Goal: Participate in discussion: Engage in conversation with other users on a specific topic

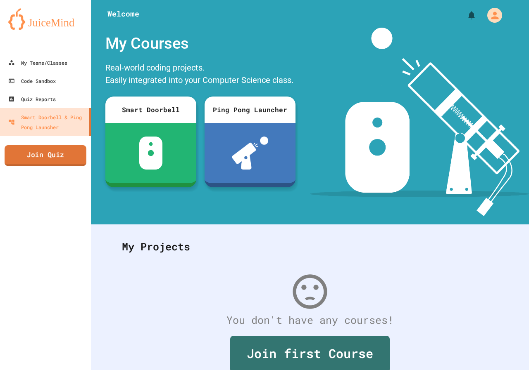
click at [60, 152] on link "Join Quiz" at bounding box center [46, 155] width 82 height 21
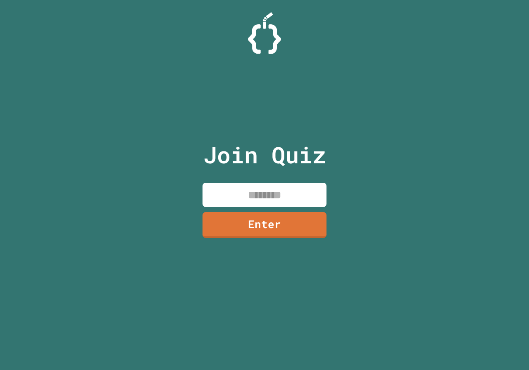
click at [293, 197] on input at bounding box center [264, 195] width 124 height 24
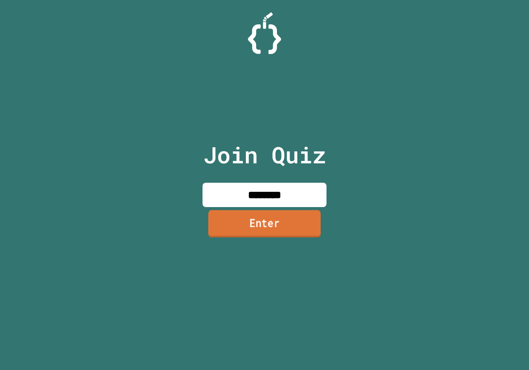
type input "********"
click at [296, 227] on link "Enter" at bounding box center [264, 223] width 112 height 27
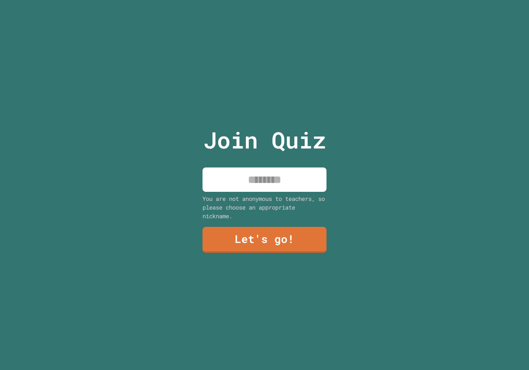
click at [266, 183] on input at bounding box center [264, 180] width 124 height 24
type input "******"
click at [291, 228] on link "Let's go!" at bounding box center [264, 240] width 124 height 26
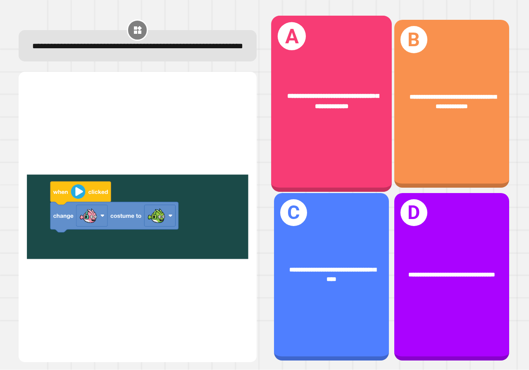
click at [334, 124] on div "**********" at bounding box center [331, 104] width 121 height 176
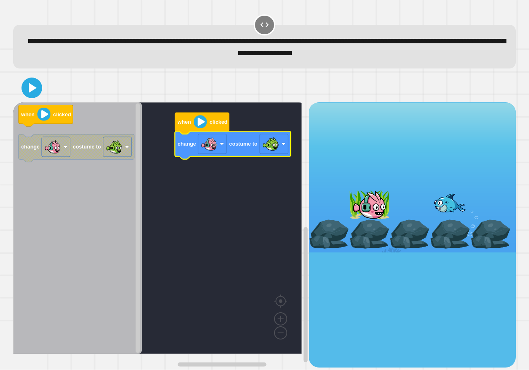
click at [195, 129] on g "when clicked change costume to" at bounding box center [233, 136] width 116 height 47
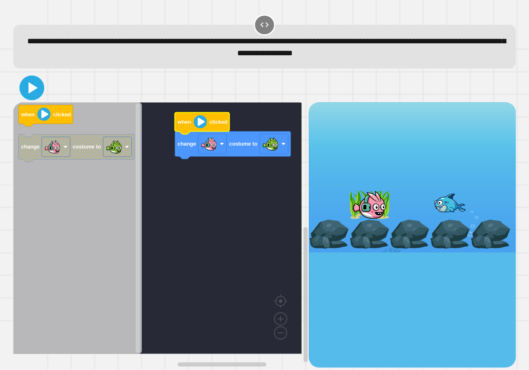
click at [41, 91] on button at bounding box center [31, 88] width 25 height 25
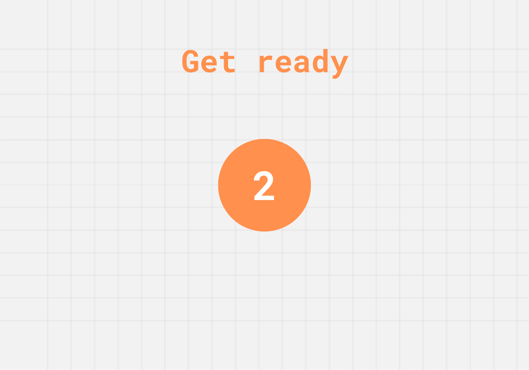
drag, startPoint x: 375, startPoint y: 183, endPoint x: 420, endPoint y: 92, distance: 102.0
click at [422, 91] on div "Get ready 2" at bounding box center [264, 185] width 529 height 370
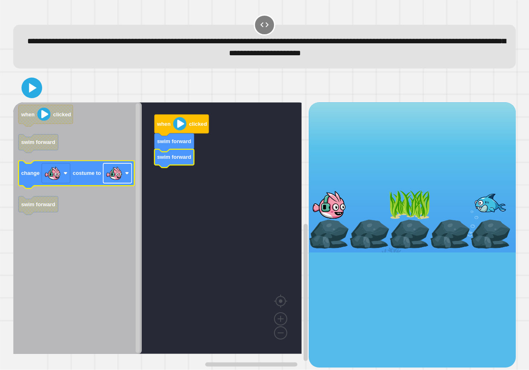
click at [119, 176] on image "Blockly Workspace" at bounding box center [114, 173] width 17 height 17
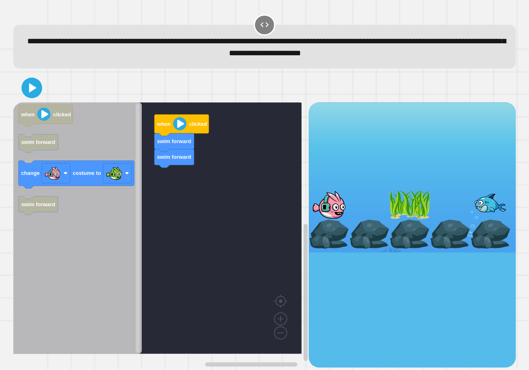
click at [31, 100] on div at bounding box center [264, 88] width 502 height 29
drag, startPoint x: 31, startPoint y: 96, endPoint x: 35, endPoint y: 92, distance: 6.1
click at [31, 92] on icon at bounding box center [32, 88] width 19 height 19
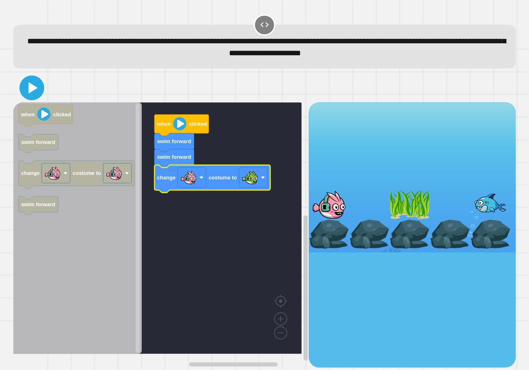
click at [26, 95] on icon at bounding box center [32, 88] width 20 height 20
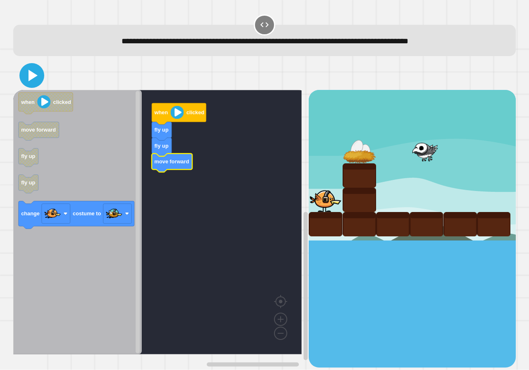
click at [31, 79] on icon at bounding box center [32, 76] width 9 height 12
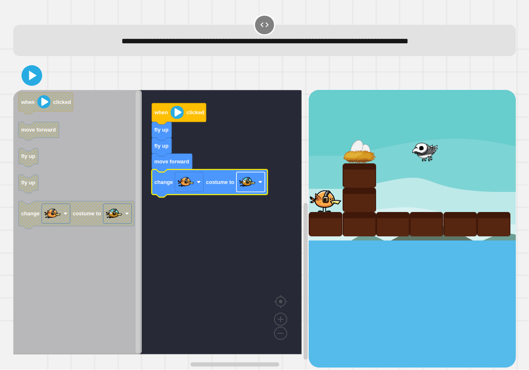
click at [246, 187] on image "Blockly Workspace" at bounding box center [247, 182] width 17 height 17
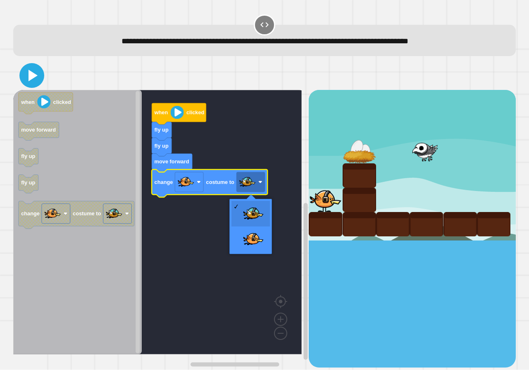
click at [30, 75] on icon at bounding box center [32, 76] width 9 height 12
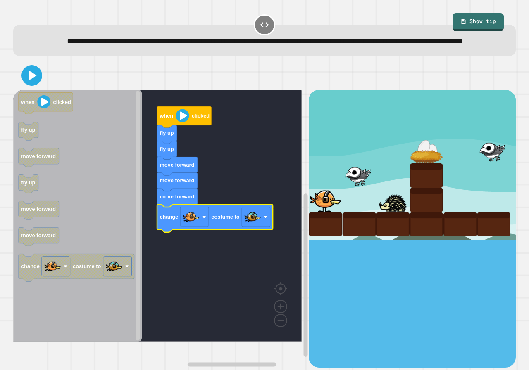
click at [26, 84] on icon at bounding box center [32, 75] width 17 height 17
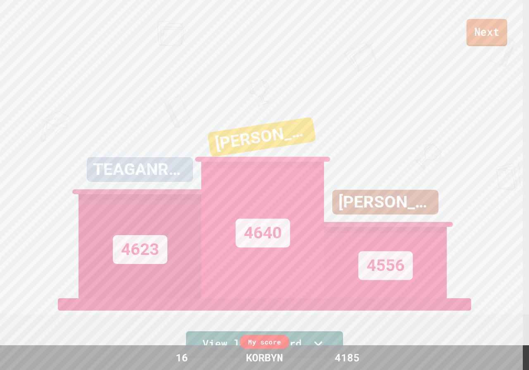
click at [495, 35] on link "Next" at bounding box center [486, 32] width 41 height 27
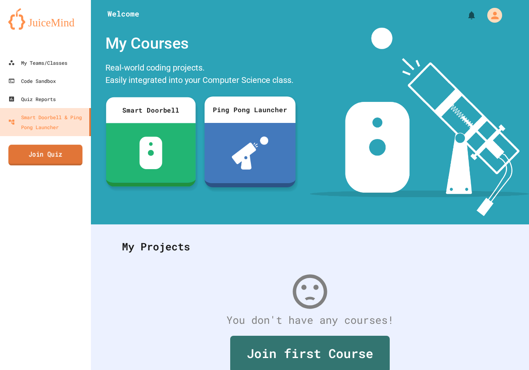
click at [72, 157] on link "Join Quiz" at bounding box center [45, 155] width 74 height 21
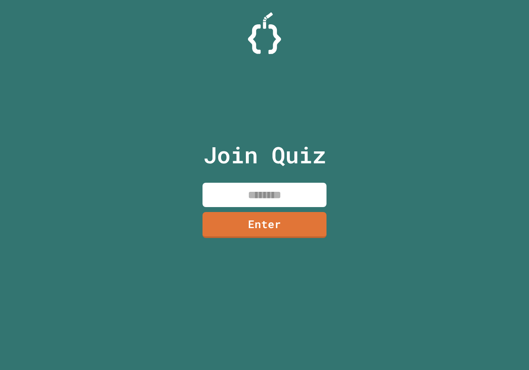
click at [243, 198] on input at bounding box center [264, 195] width 124 height 24
type input "********"
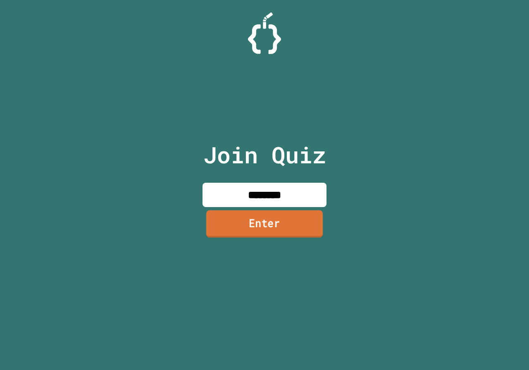
click at [308, 220] on link "Enter" at bounding box center [264, 224] width 116 height 27
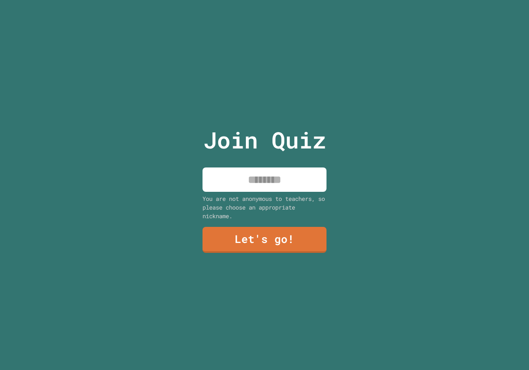
click at [293, 182] on input at bounding box center [264, 180] width 124 height 24
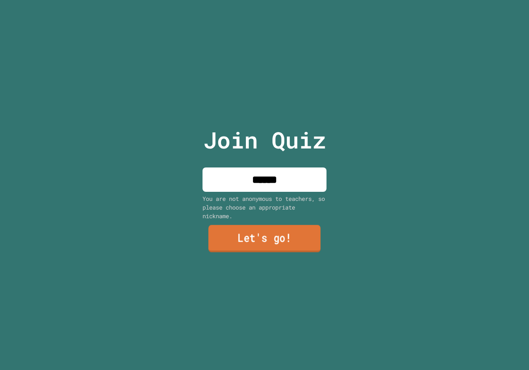
type input "******"
click at [295, 236] on link "Let's go!" at bounding box center [264, 239] width 112 height 27
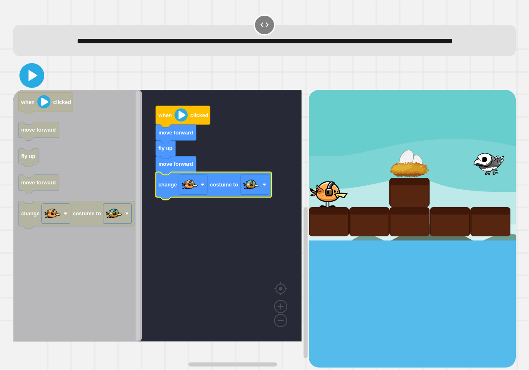
click at [33, 81] on icon at bounding box center [32, 76] width 9 height 12
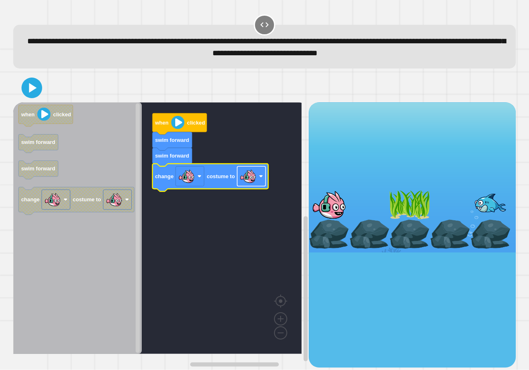
click at [247, 186] on rect "Blockly Workspace" at bounding box center [251, 177] width 28 height 20
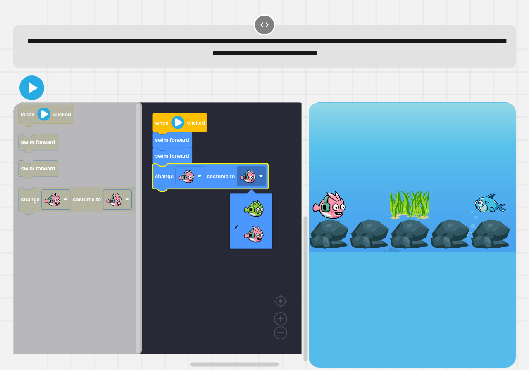
click at [33, 95] on icon at bounding box center [32, 88] width 20 height 20
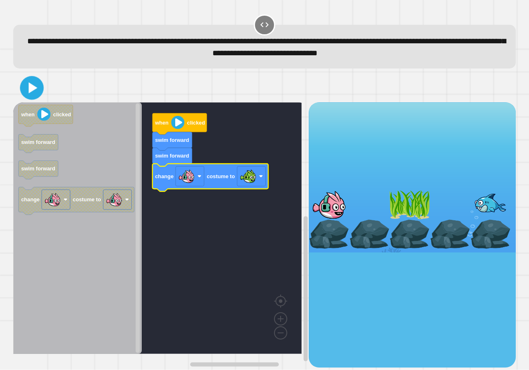
click at [20, 82] on div at bounding box center [264, 88] width 502 height 29
click at [27, 84] on icon at bounding box center [32, 88] width 17 height 17
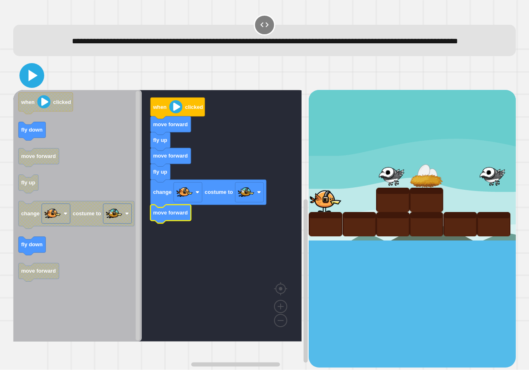
click at [32, 81] on icon at bounding box center [32, 76] width 9 height 12
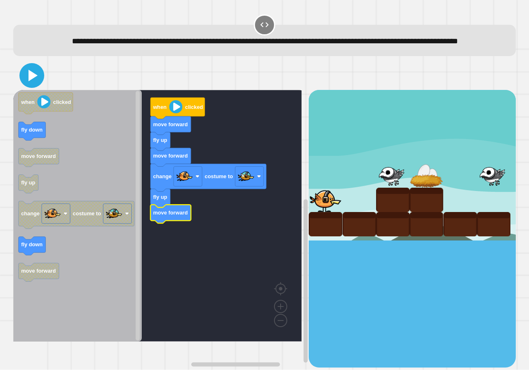
click at [32, 85] on icon at bounding box center [32, 76] width 20 height 20
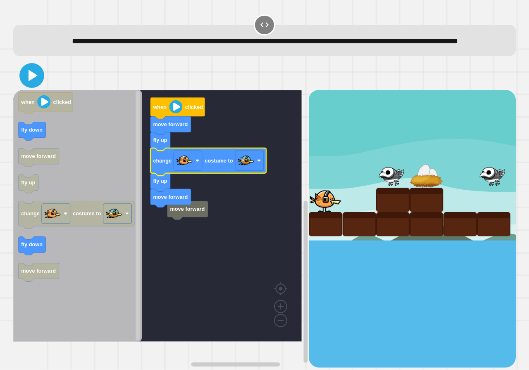
drag, startPoint x: 26, startPoint y: 90, endPoint x: 38, endPoint y: 91, distance: 11.6
click at [26, 85] on icon at bounding box center [32, 76] width 20 height 20
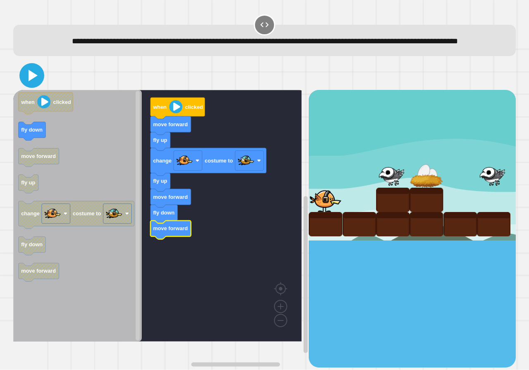
drag, startPoint x: 28, startPoint y: 88, endPoint x: 40, endPoint y: 87, distance: 11.6
click at [28, 85] on icon at bounding box center [32, 76] width 20 height 20
click at [30, 81] on icon at bounding box center [32, 76] width 9 height 12
drag, startPoint x: 41, startPoint y: 85, endPoint x: 28, endPoint y: 86, distance: 12.4
click at [37, 85] on icon at bounding box center [32, 76] width 20 height 20
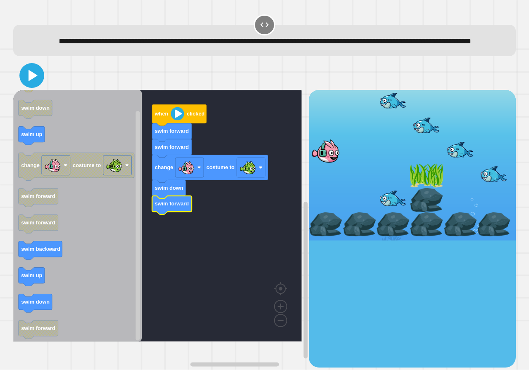
drag, startPoint x: 35, startPoint y: 97, endPoint x: 39, endPoint y: 96, distance: 4.2
click at [34, 85] on icon at bounding box center [32, 76] width 20 height 20
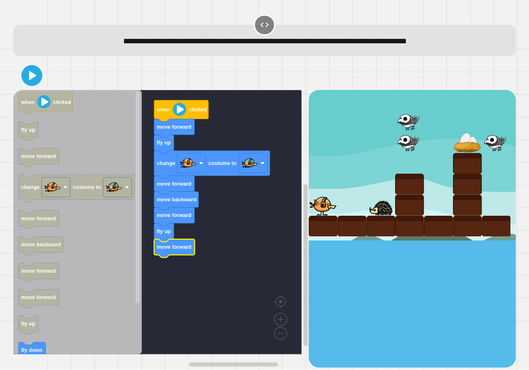
click at [38, 80] on icon at bounding box center [32, 75] width 17 height 17
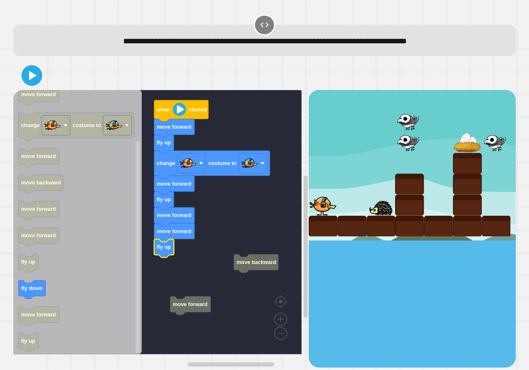
click at [206, 267] on rect "Blockly Workspace" at bounding box center [157, 222] width 288 height 265
click at [32, 88] on div at bounding box center [264, 75] width 502 height 29
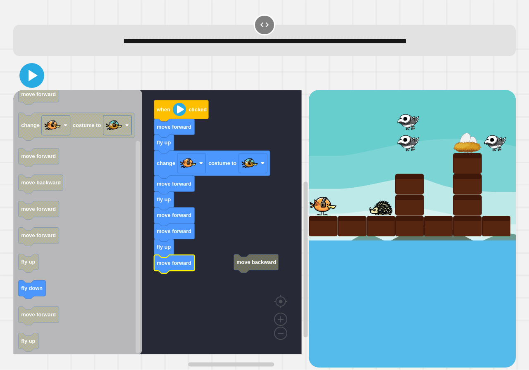
drag, startPoint x: 29, startPoint y: 83, endPoint x: 36, endPoint y: 81, distance: 6.5
click at [30, 81] on icon at bounding box center [32, 76] width 20 height 20
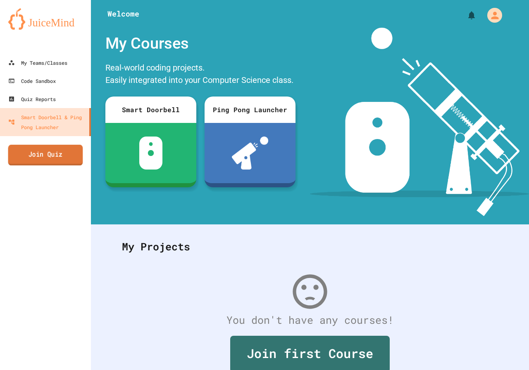
click at [71, 150] on link "Join Quiz" at bounding box center [45, 155] width 75 height 21
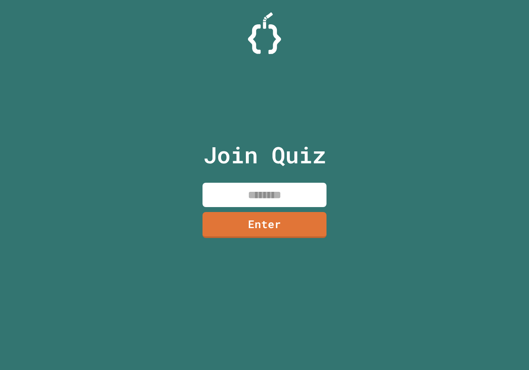
paste input "********"
type input "********"
click at [282, 226] on link "Enter" at bounding box center [264, 224] width 125 height 27
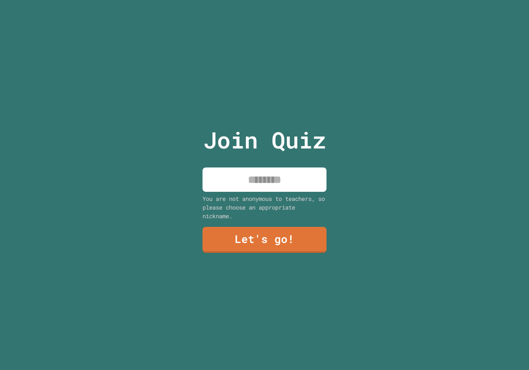
click at [297, 189] on div "Join Quiz You are not anonymous to teachers, so please choose an appropriate ni…" at bounding box center [264, 185] width 139 height 370
click at [298, 185] on input at bounding box center [264, 180] width 124 height 24
type input "******"
click at [285, 234] on link "Let's go!" at bounding box center [264, 239] width 125 height 27
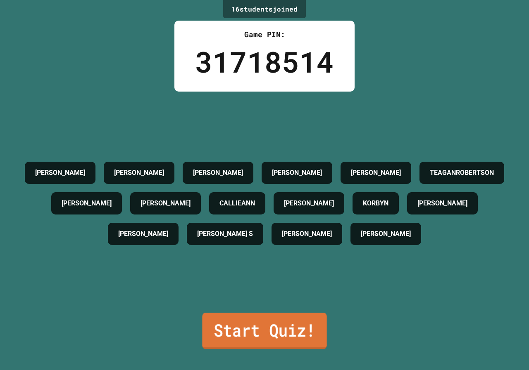
click at [317, 337] on link "Start Quiz!" at bounding box center [264, 331] width 124 height 36
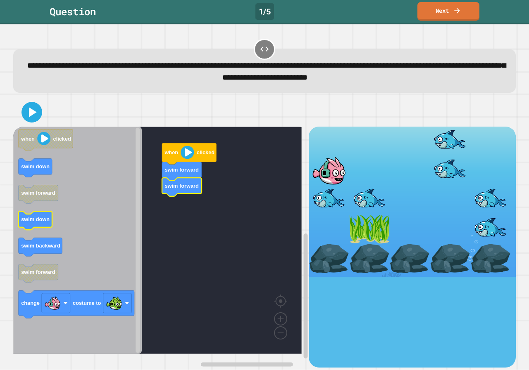
click at [44, 222] on text "swim down" at bounding box center [35, 220] width 28 height 6
click at [113, 209] on icon "Blockly Workspace" at bounding box center [77, 241] width 128 height 228
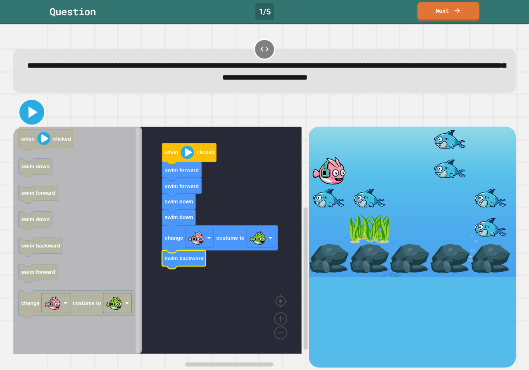
click at [34, 114] on icon at bounding box center [32, 113] width 9 height 12
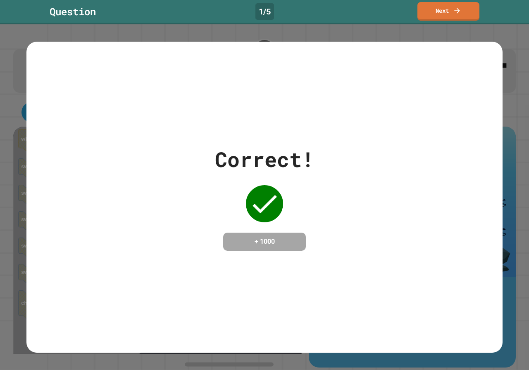
click at [442, 4] on link "Next" at bounding box center [448, 11] width 62 height 19
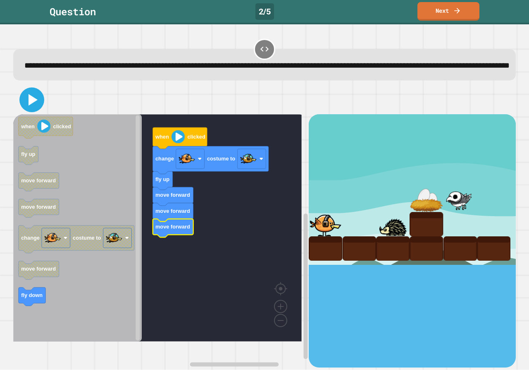
click at [35, 106] on icon at bounding box center [32, 100] width 9 height 12
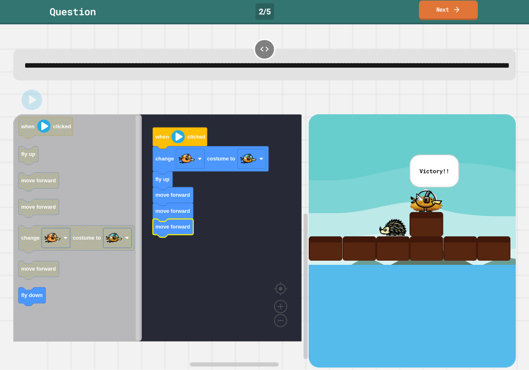
click at [456, 5] on icon at bounding box center [456, 9] width 8 height 9
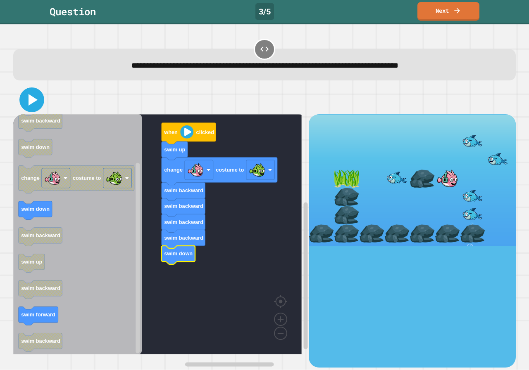
click at [29, 102] on icon at bounding box center [32, 100] width 9 height 12
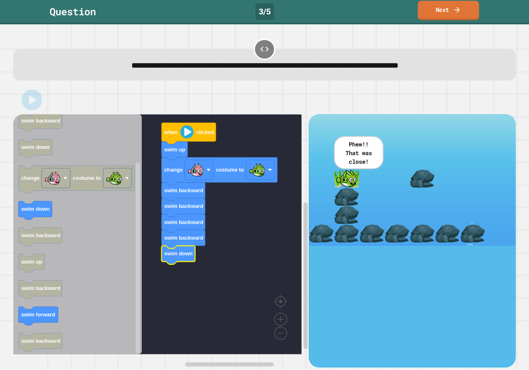
click at [461, 14] on link "Next" at bounding box center [448, 10] width 61 height 19
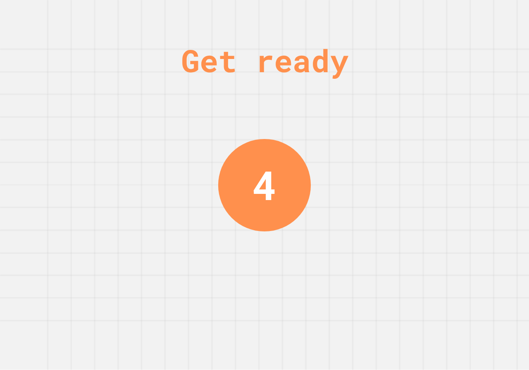
drag, startPoint x: 432, startPoint y: 155, endPoint x: 423, endPoint y: 171, distance: 18.7
click at [423, 171] on div "Get ready 4" at bounding box center [264, 185] width 529 height 370
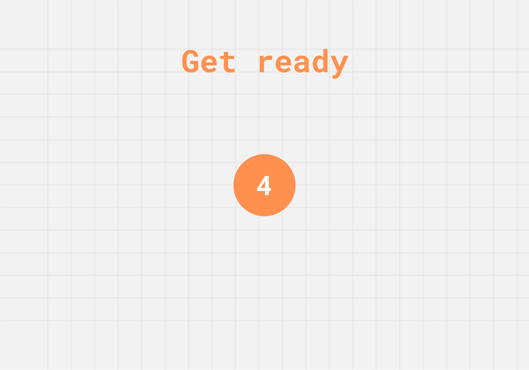
click at [421, 174] on div "Get ready 4" at bounding box center [264, 185] width 529 height 370
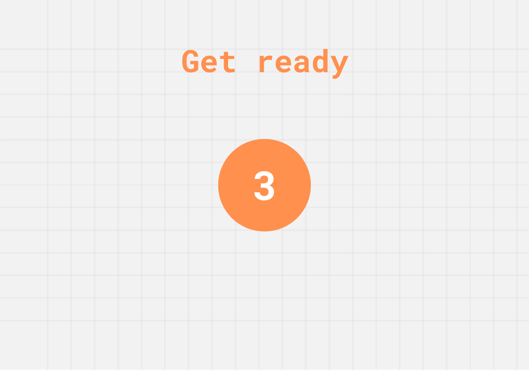
click at [420, 173] on div "Get ready 3" at bounding box center [264, 185] width 529 height 370
click at [418, 176] on div "Get ready 3" at bounding box center [264, 185] width 529 height 370
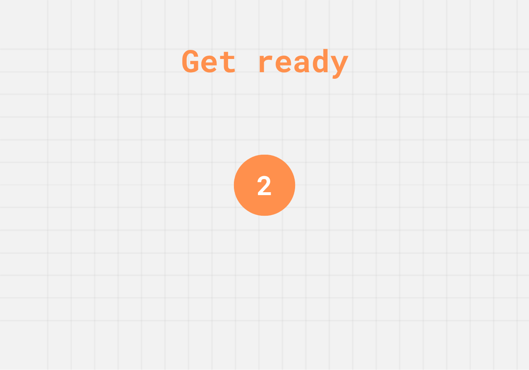
click at [413, 90] on div "Get ready 2" at bounding box center [264, 185] width 529 height 370
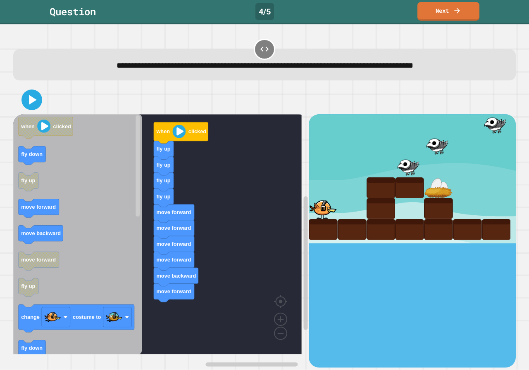
click at [31, 168] on icon "Blockly Workspace" at bounding box center [77, 234] width 128 height 240
click at [123, 265] on icon "when clicked fly down fly up move forward move backward move forward fly up cha…" at bounding box center [77, 234] width 128 height 240
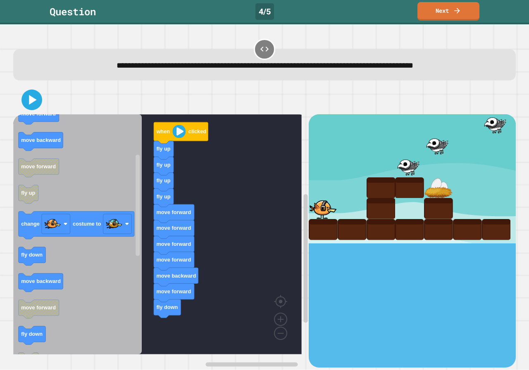
click at [62, 259] on icon "when clicked fly down fly up move forward move backward move forward fly up cha…" at bounding box center [77, 234] width 128 height 240
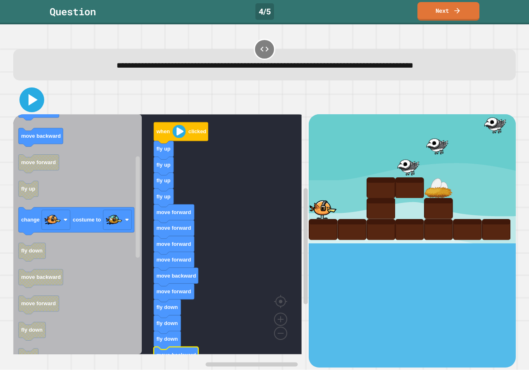
click at [31, 107] on icon at bounding box center [32, 100] width 20 height 20
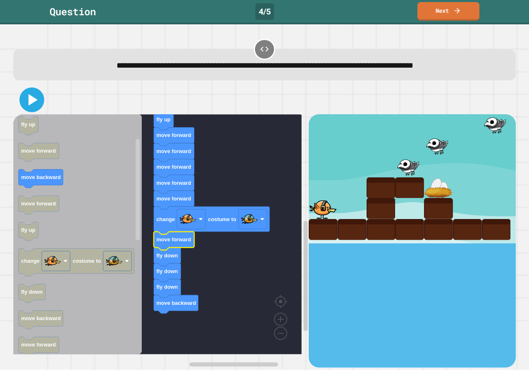
click at [31, 109] on icon at bounding box center [32, 100] width 20 height 20
click at [33, 97] on icon at bounding box center [32, 100] width 20 height 20
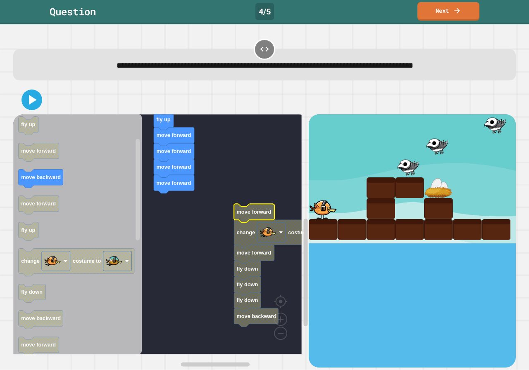
click at [175, 266] on rect "Blockly Workspace" at bounding box center [157, 234] width 288 height 240
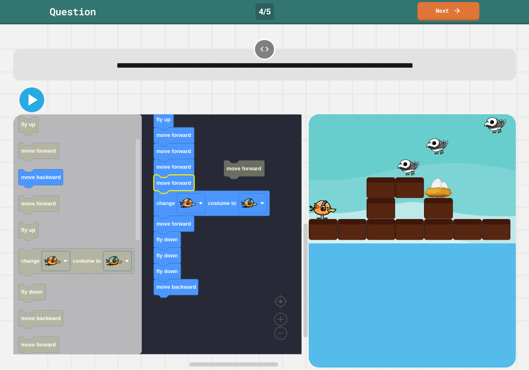
drag, startPoint x: 30, startPoint y: 97, endPoint x: 54, endPoint y: 105, distance: 25.3
click at [32, 97] on icon at bounding box center [32, 100] width 9 height 12
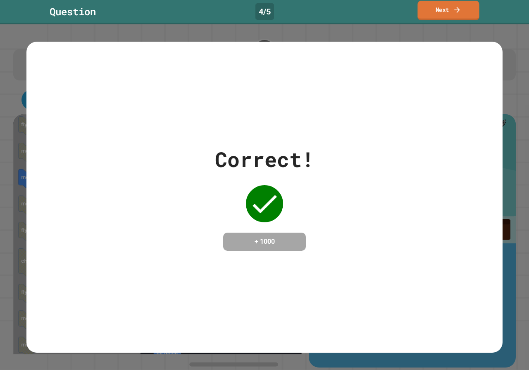
click at [459, 10] on icon at bounding box center [456, 10] width 5 height 6
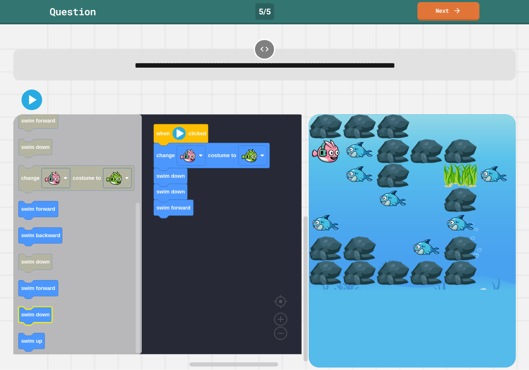
click at [132, 275] on icon "Blockly Workspace" at bounding box center [77, 234] width 128 height 240
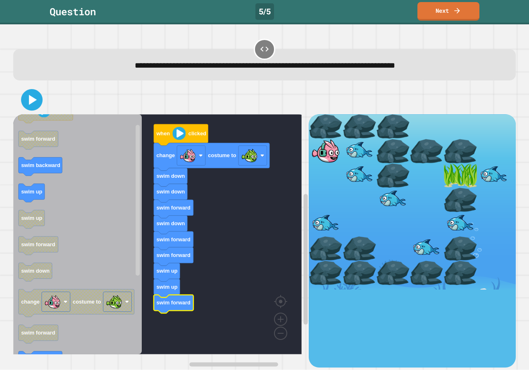
click at [35, 105] on icon at bounding box center [31, 100] width 17 height 17
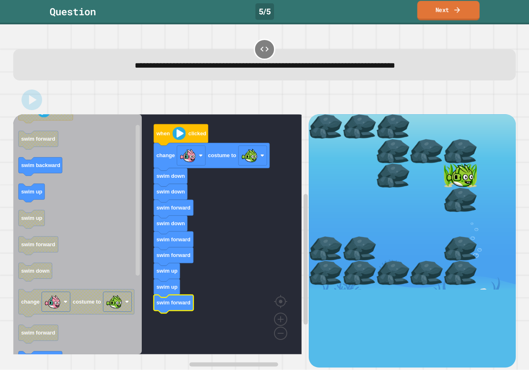
click at [460, 8] on icon at bounding box center [457, 9] width 8 height 9
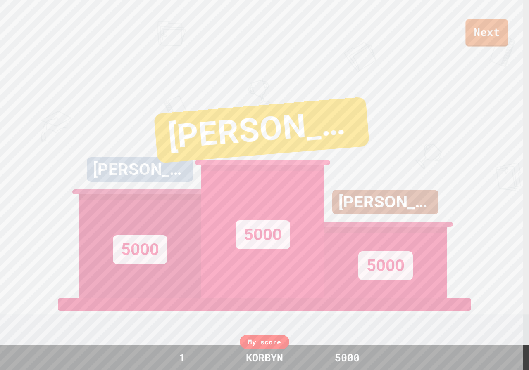
click at [498, 38] on link "Next" at bounding box center [486, 32] width 43 height 27
